Goal: Task Accomplishment & Management: Manage account settings

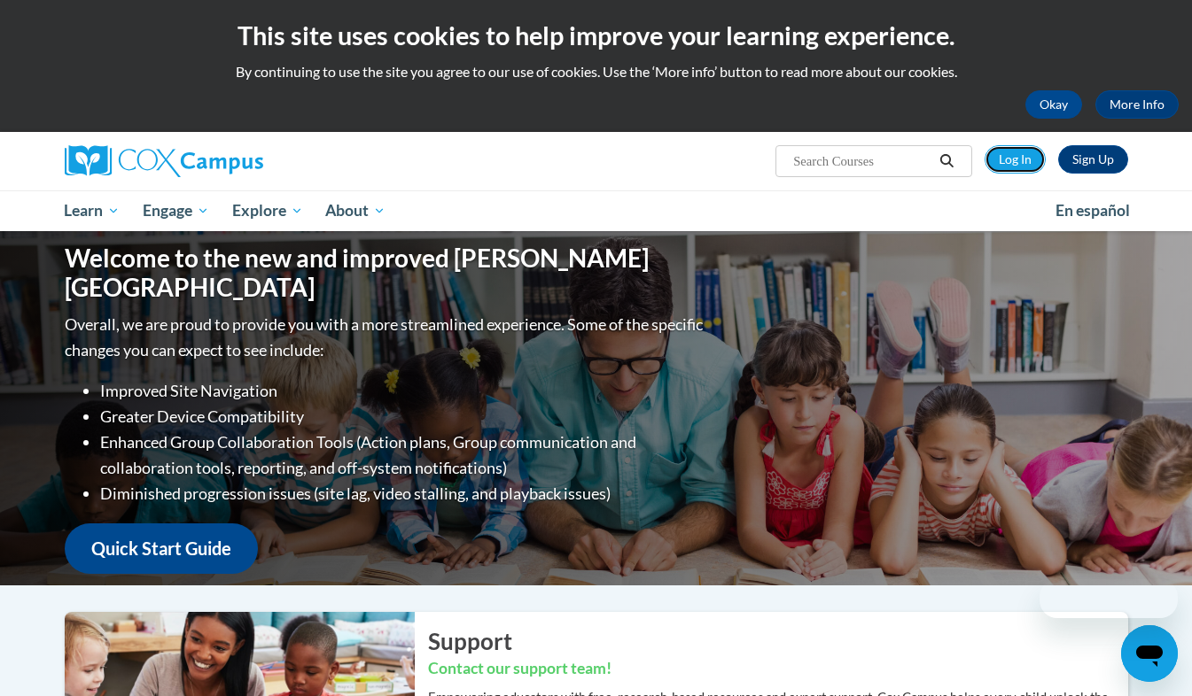
click at [1012, 165] on link "Log In" at bounding box center [1014, 159] width 61 height 28
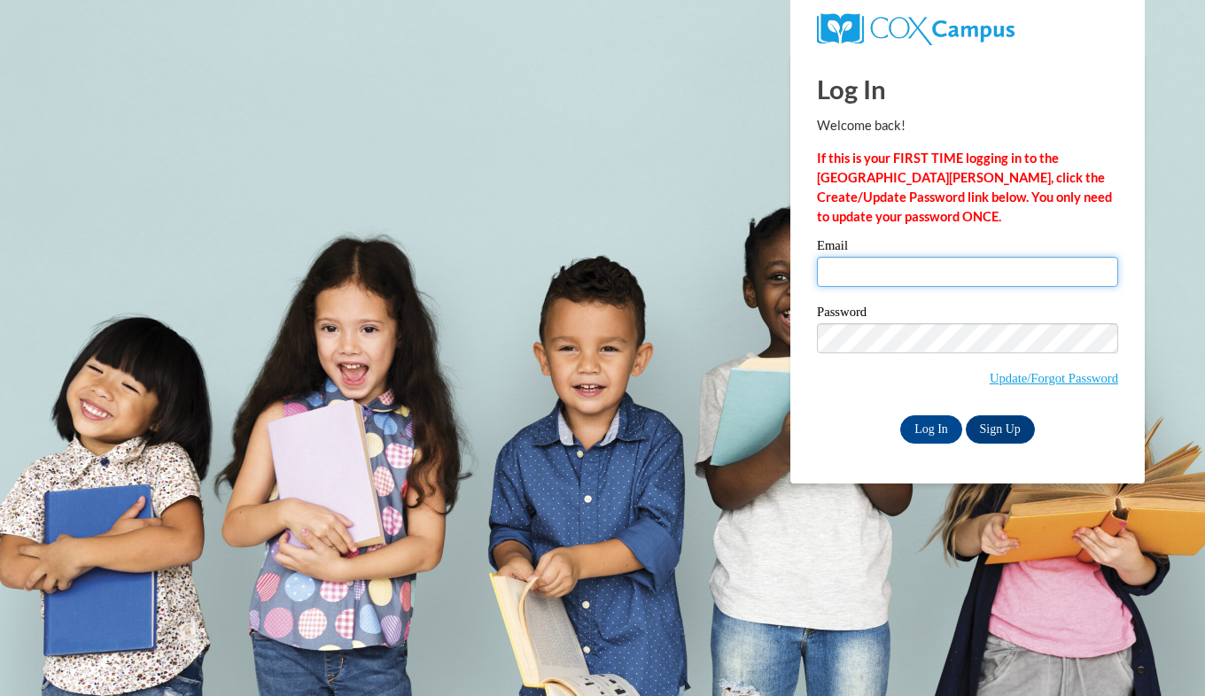
click at [890, 267] on input "Email" at bounding box center [967, 272] width 301 height 30
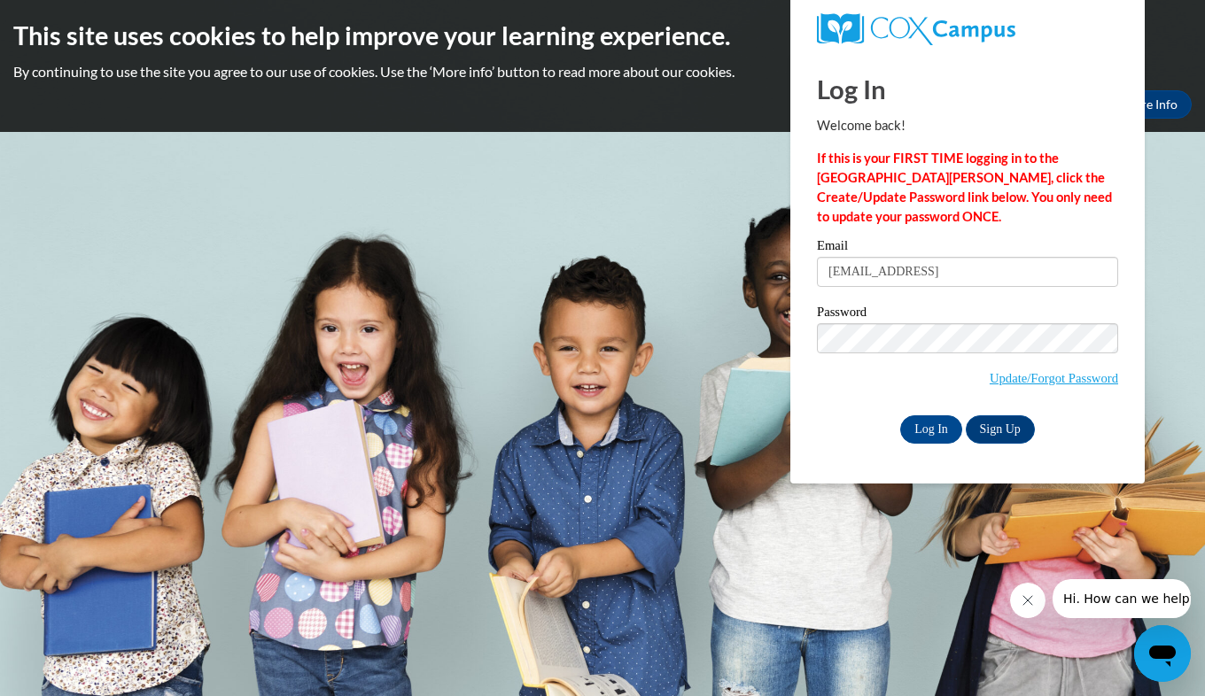
drag, startPoint x: 944, startPoint y: 276, endPoint x: 761, endPoint y: 276, distance: 182.5
click at [761, 276] on body "This site uses cookies to help improve your learning experience. By continuing …" at bounding box center [602, 348] width 1205 height 696
type input "lia@thinkingcap.com"
click at [809, 400] on div "Please enter your email! Please enter your password! Email lia@thinkingcap.com …" at bounding box center [968, 341] width 328 height 204
click at [934, 429] on input "Log In" at bounding box center [931, 430] width 62 height 28
